Goal: Check status: Check status

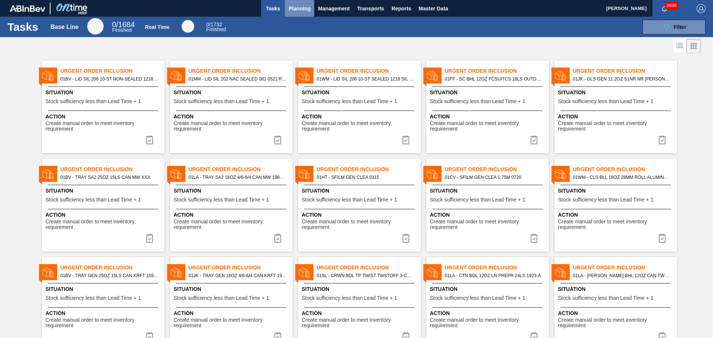
click at [305, 14] on button "Planning" at bounding box center [299, 8] width 29 height 17
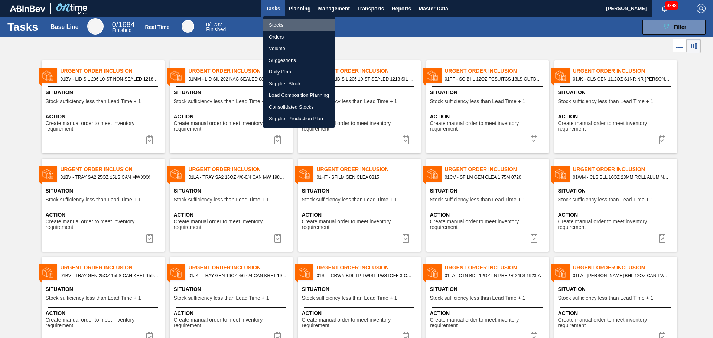
click at [281, 24] on li "Stocks" at bounding box center [299, 25] width 72 height 12
checkbox input "true"
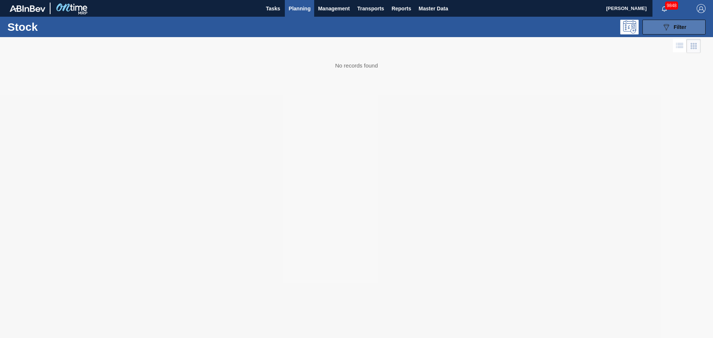
click at [668, 27] on icon "089F7B8B-B2A5-4AFE-B5C0-19BA573D28AC" at bounding box center [666, 27] width 9 height 9
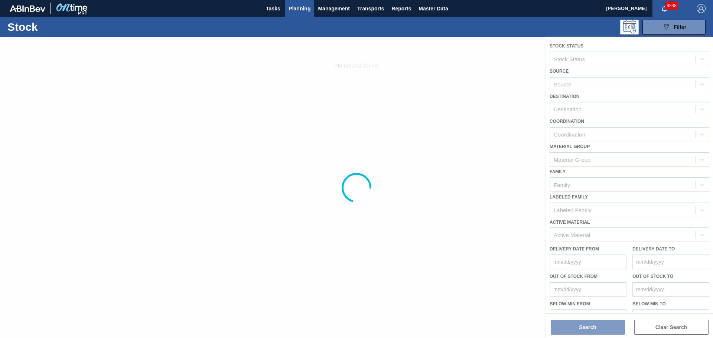
drag, startPoint x: 609, startPoint y: 244, endPoint x: 602, endPoint y: 242, distance: 7.2
click at [608, 244] on div at bounding box center [356, 187] width 713 height 301
click at [592, 235] on div at bounding box center [356, 187] width 713 height 301
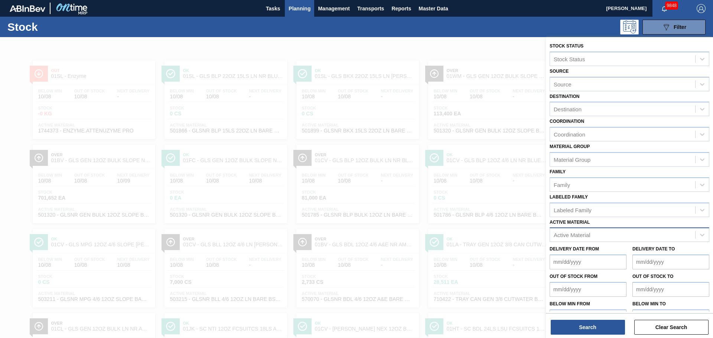
click at [592, 235] on div "Active Material" at bounding box center [622, 235] width 145 height 11
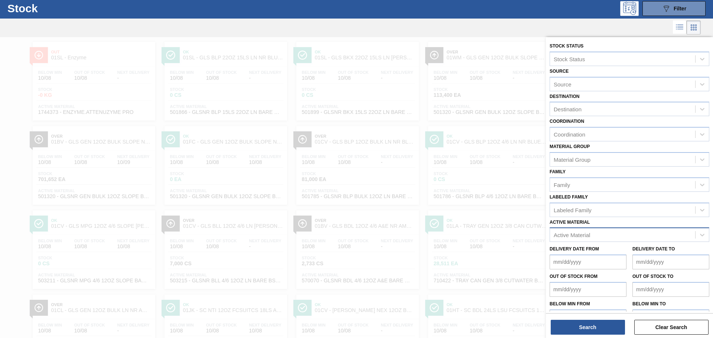
scroll to position [21, 0]
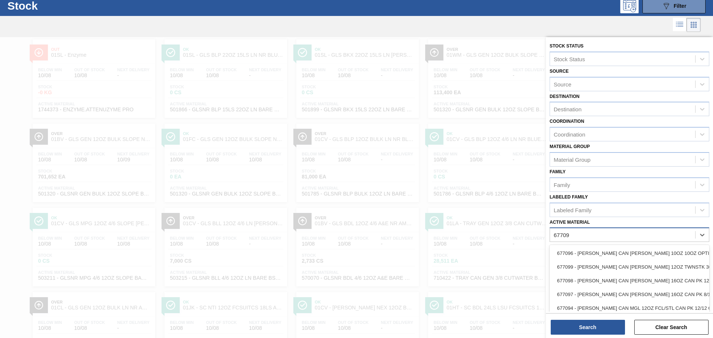
type Material "677099"
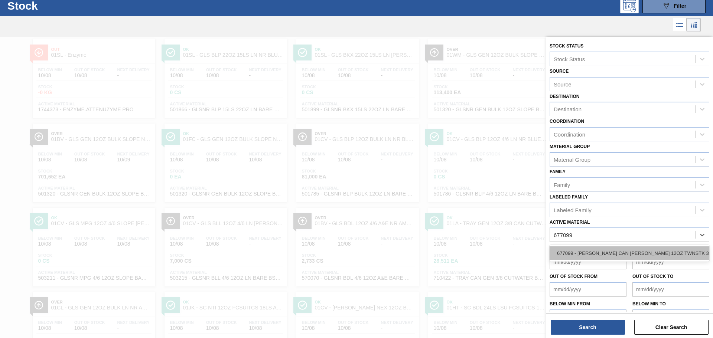
click at [598, 252] on div "677099 - [PERSON_NAME] CAN [PERSON_NAME] 12OZ TWNSTK 30/12 CAN 0724" at bounding box center [630, 254] width 160 height 14
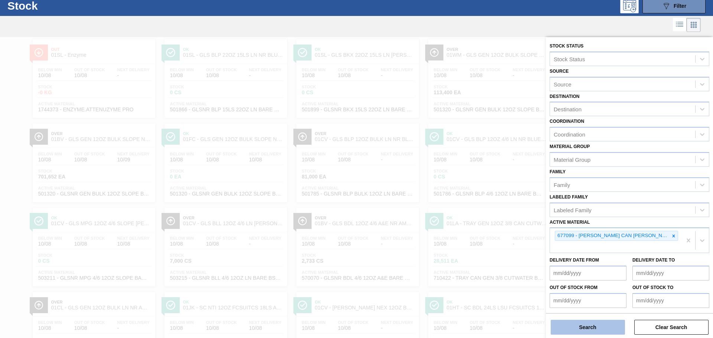
click at [586, 332] on button "Search" at bounding box center [588, 327] width 74 height 15
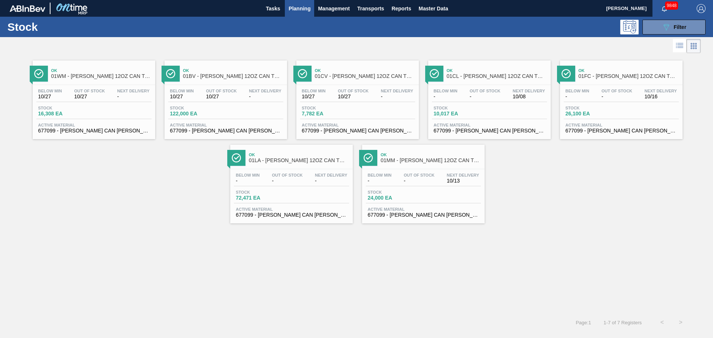
click at [202, 80] on div "Ok 01BV - [PERSON_NAME] 12OZ CAN TWNSTK 30/12 CAN" at bounding box center [233, 73] width 100 height 17
